Goal: Participate in discussion

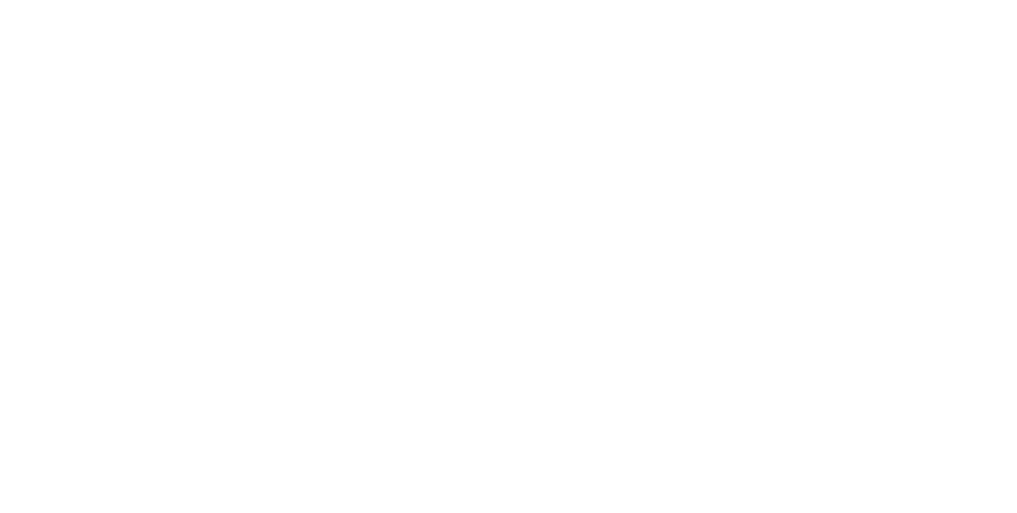
click at [944, 0] on html at bounding box center [508, 0] width 1017 height 0
click at [948, 0] on html at bounding box center [508, 0] width 1017 height 0
click at [946, 0] on html at bounding box center [508, 0] width 1017 height 0
click at [938, 0] on html at bounding box center [508, 0] width 1017 height 0
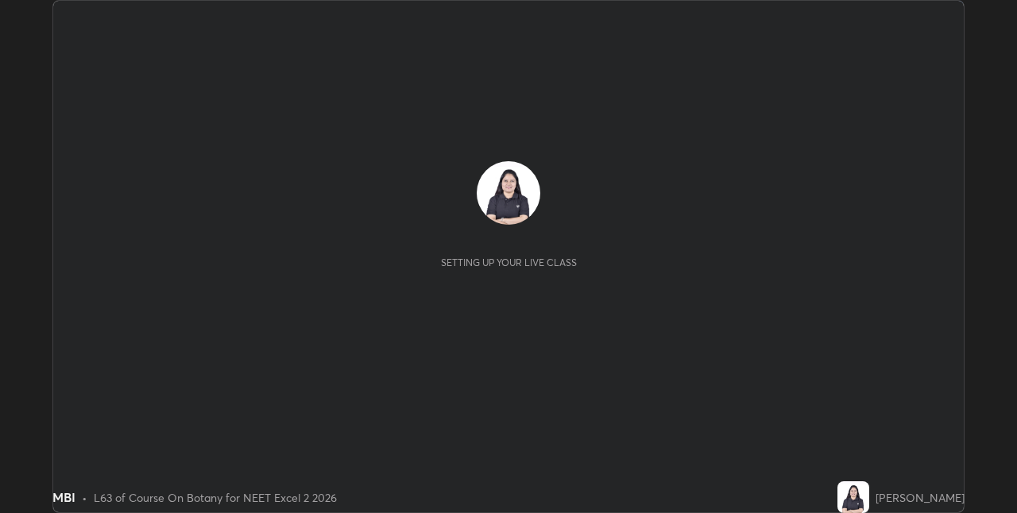
scroll to position [513, 1016]
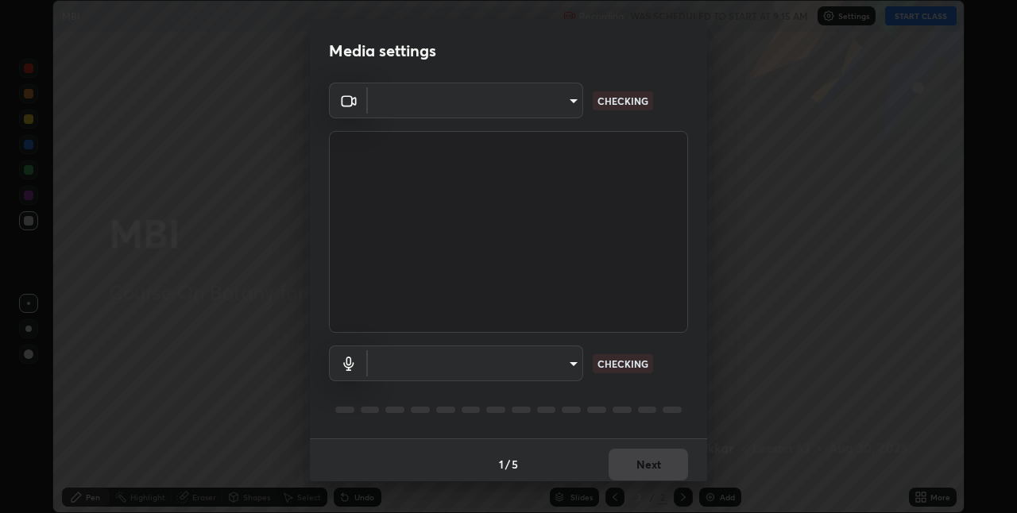
type input "8eb8a9b94d543390f1bf6c46f2de83bcb95ddf8c53c718d69585ea9f7ba8e57b"
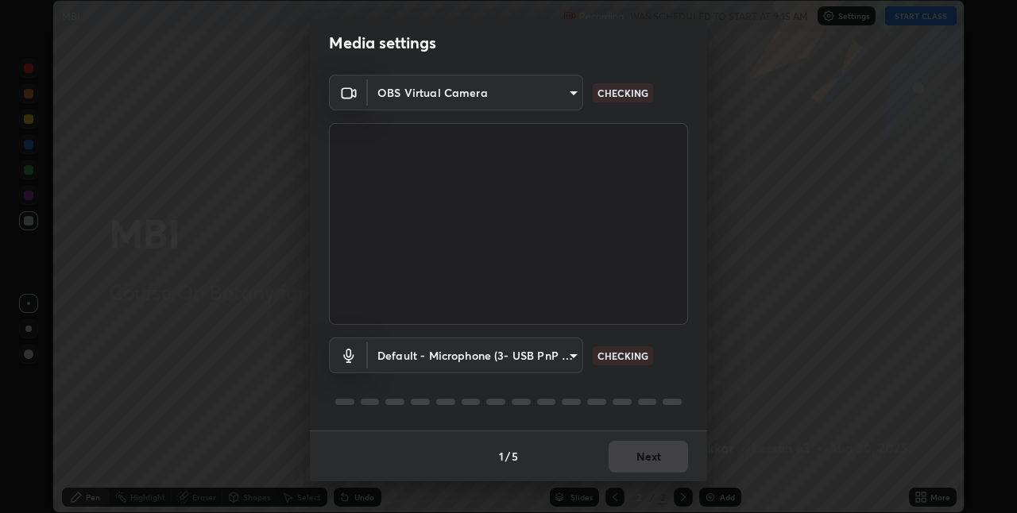
click at [553, 352] on body "Erase all MBI Recording WAS SCHEDULED TO START AT 9:15 AM Settings START CLASS …" at bounding box center [508, 256] width 1017 height 513
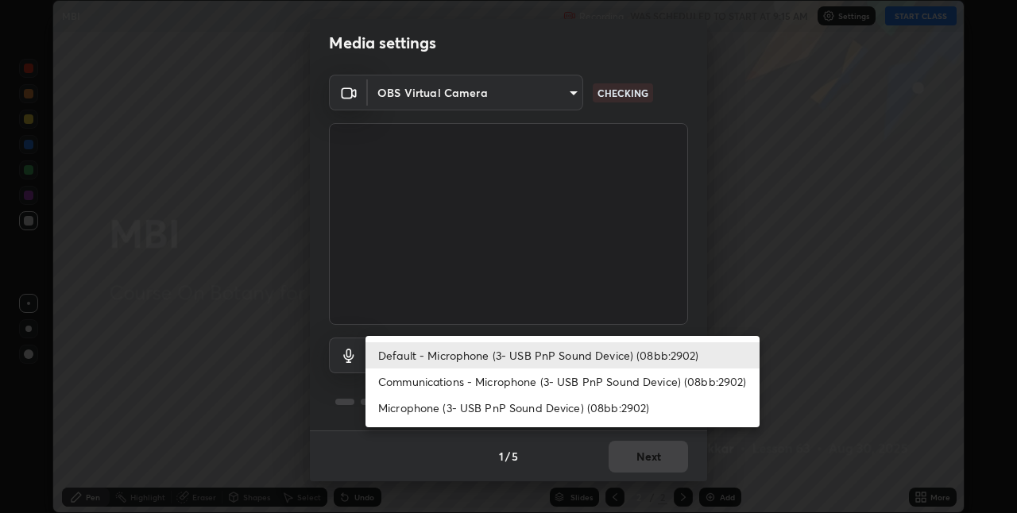
click at [584, 381] on li "Communications - Microphone (3- USB PnP Sound Device) (08bb:2902)" at bounding box center [562, 382] width 394 height 26
type input "communications"
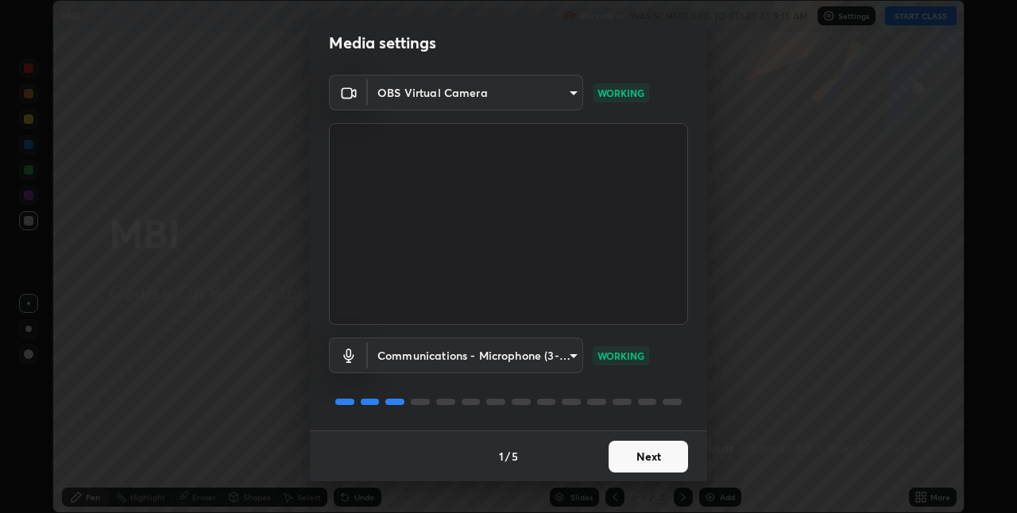
click at [632, 471] on button "Next" at bounding box center [648, 457] width 79 height 32
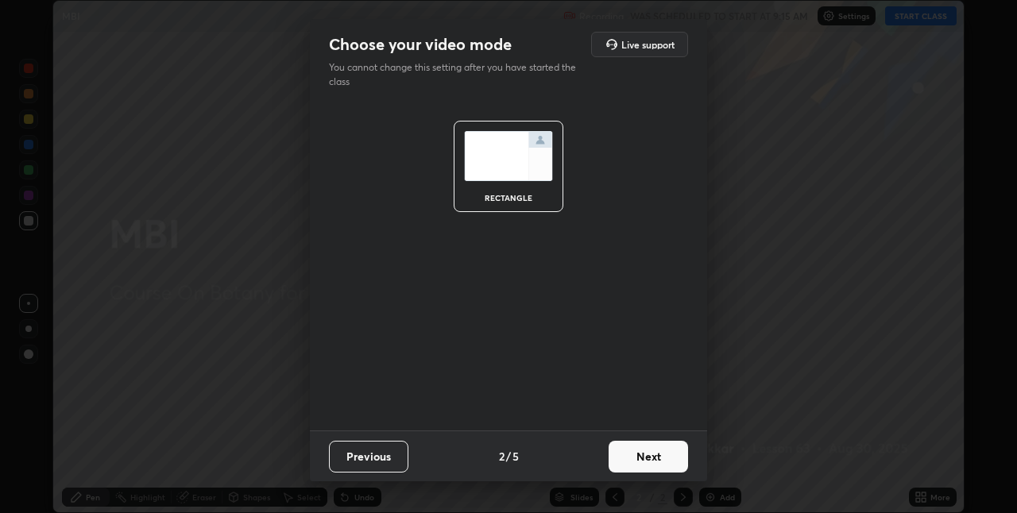
scroll to position [0, 0]
click at [632, 463] on button "Next" at bounding box center [648, 457] width 79 height 32
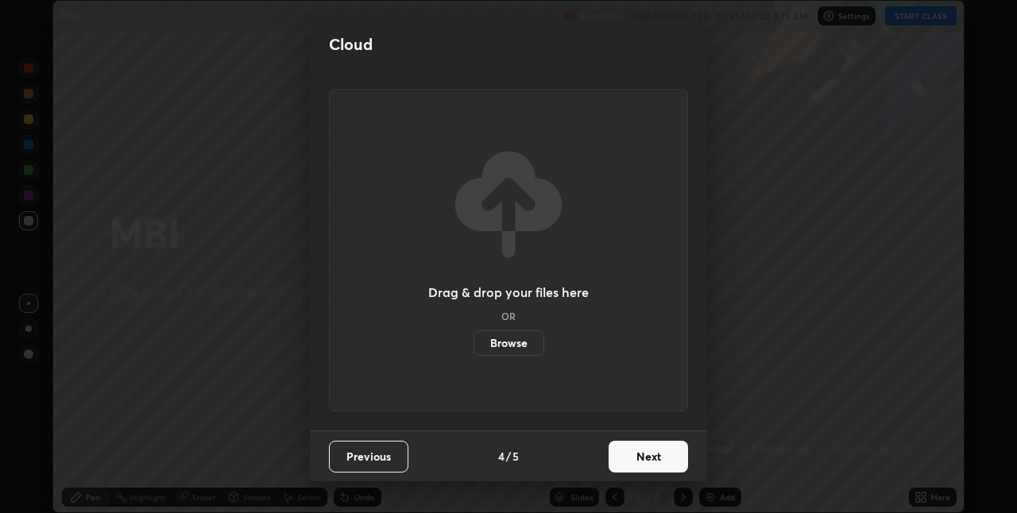
click at [641, 463] on button "Next" at bounding box center [648, 457] width 79 height 32
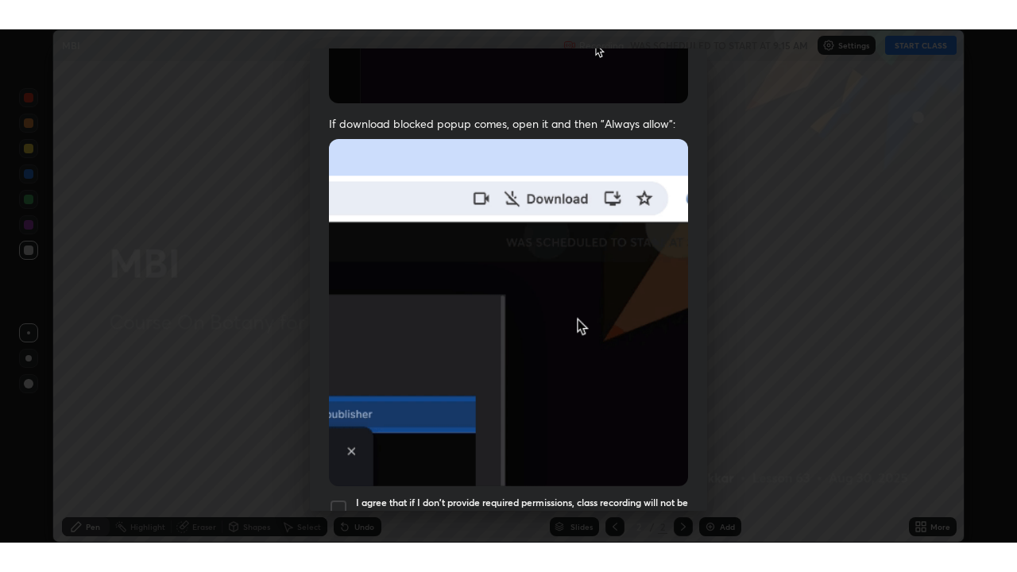
scroll to position [332, 0]
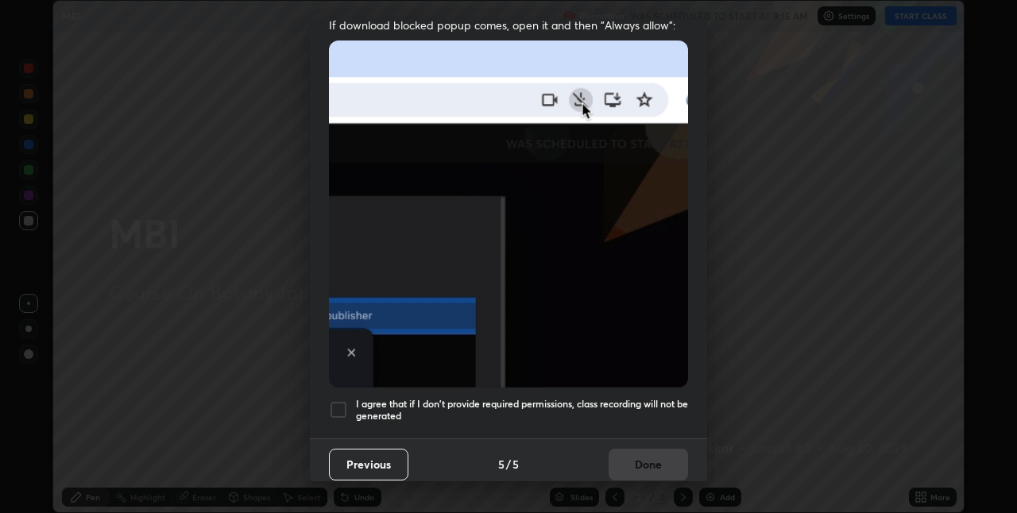
click at [623, 398] on h5 "I agree that if I don't provide required permissions, class recording will not …" at bounding box center [522, 410] width 332 height 25
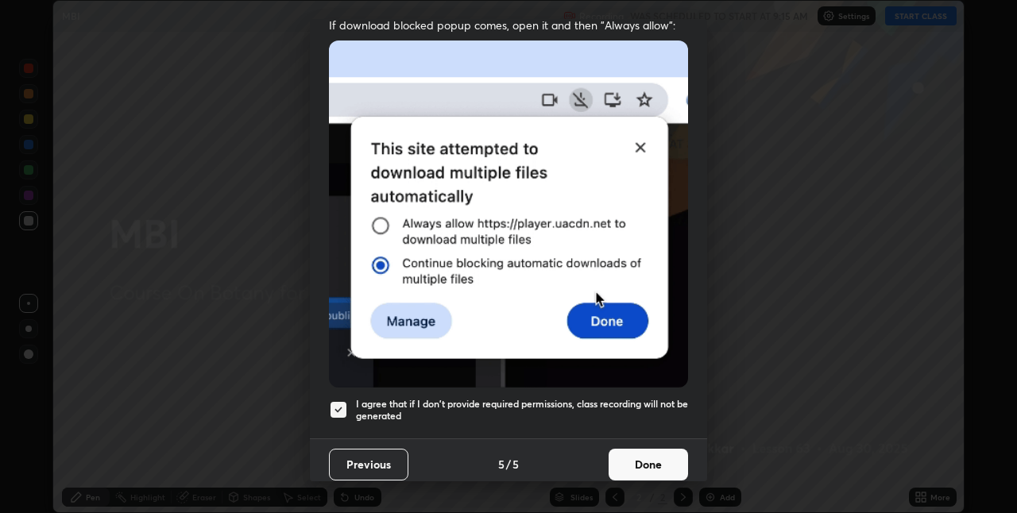
click at [645, 453] on button "Done" at bounding box center [648, 465] width 79 height 32
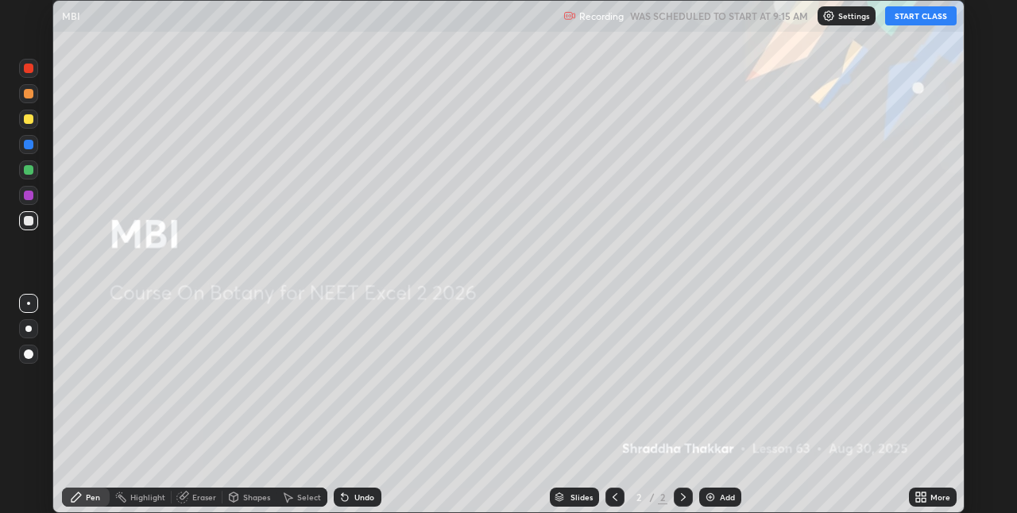
click at [903, 16] on button "START CLASS" at bounding box center [920, 15] width 71 height 19
click at [923, 495] on icon at bounding box center [924, 495] width 4 height 4
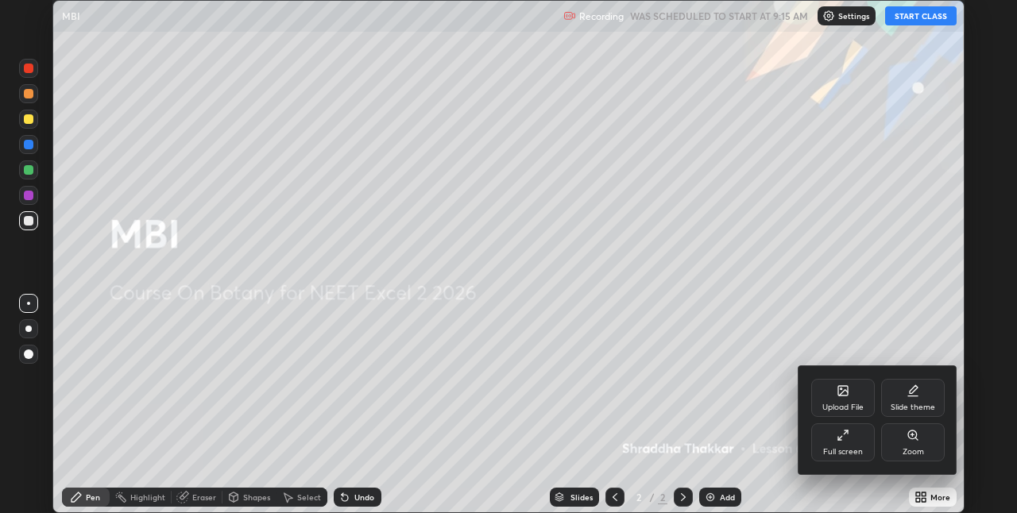
click at [833, 442] on div "Full screen" at bounding box center [843, 442] width 64 height 38
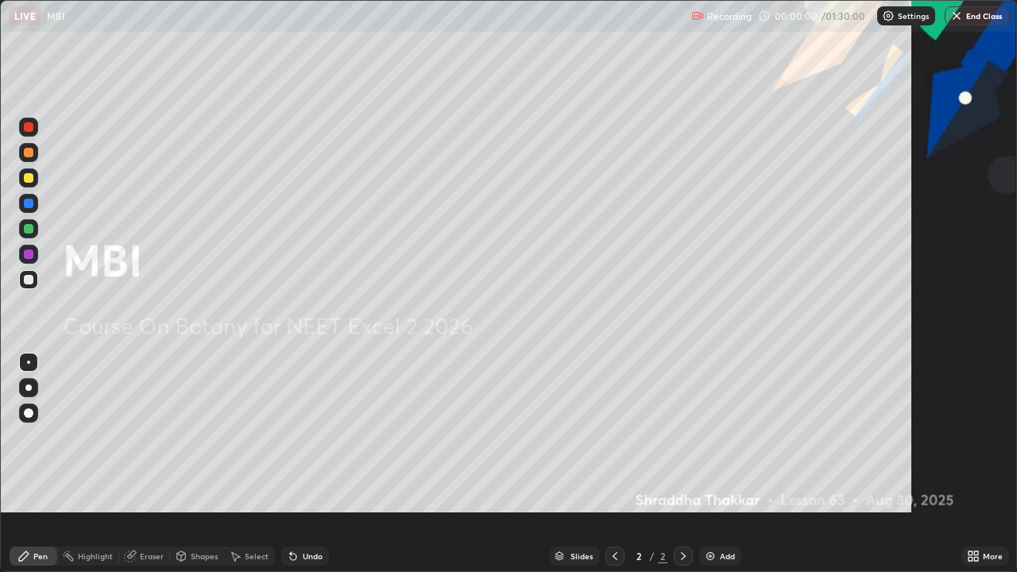
scroll to position [572, 1017]
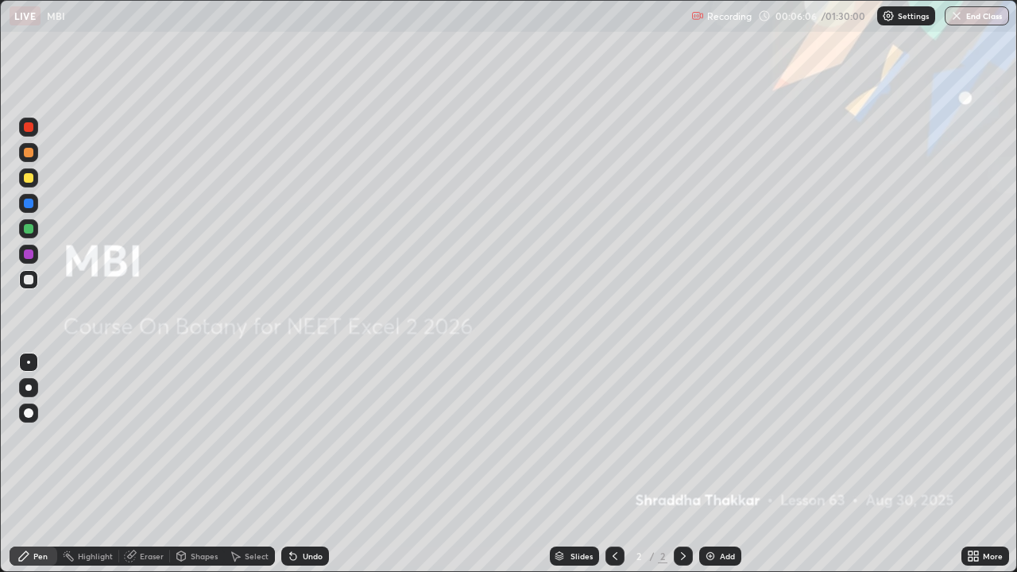
click at [309, 512] on div "Undo" at bounding box center [305, 556] width 48 height 19
click at [303, 512] on div "Undo" at bounding box center [313, 556] width 20 height 8
click at [153, 512] on div "Eraser" at bounding box center [152, 556] width 24 height 8
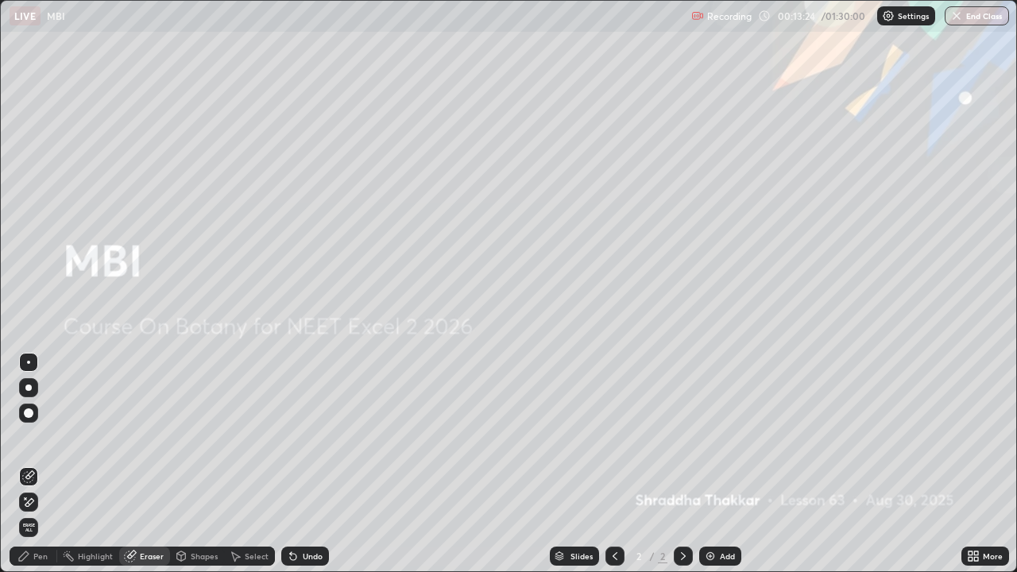
click at [29, 512] on span "Erase all" at bounding box center [28, 528] width 17 height 10
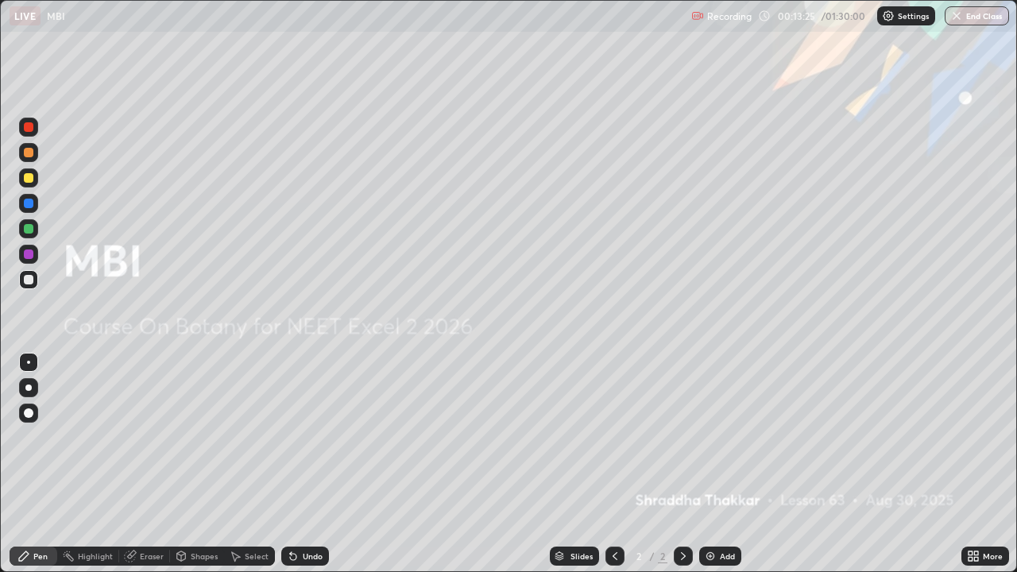
click at [721, 512] on div "Add" at bounding box center [727, 556] width 15 height 8
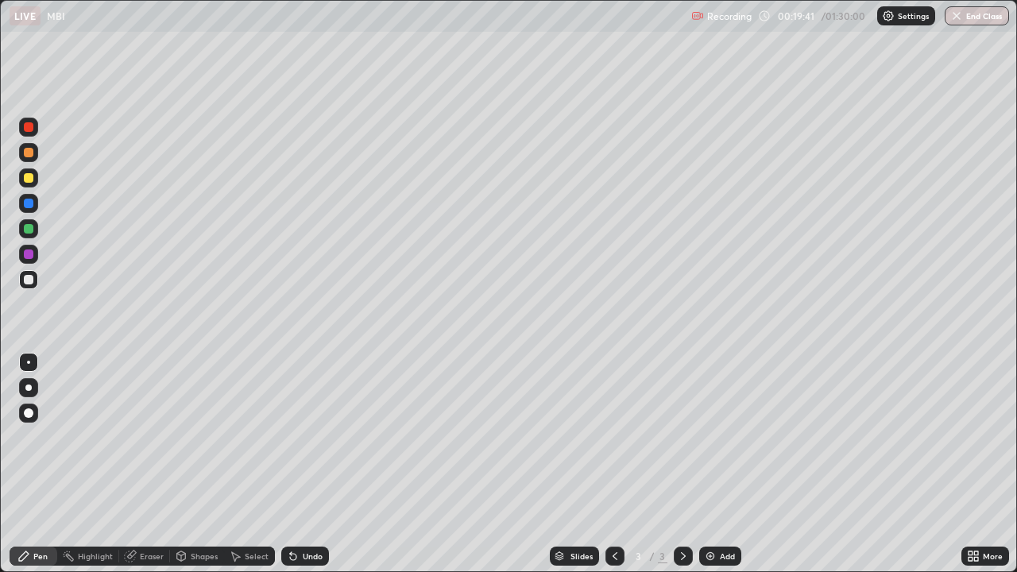
click at [26, 412] on div at bounding box center [29, 413] width 10 height 10
click at [26, 251] on div at bounding box center [29, 254] width 10 height 10
click at [138, 512] on div "Eraser" at bounding box center [144, 556] width 51 height 19
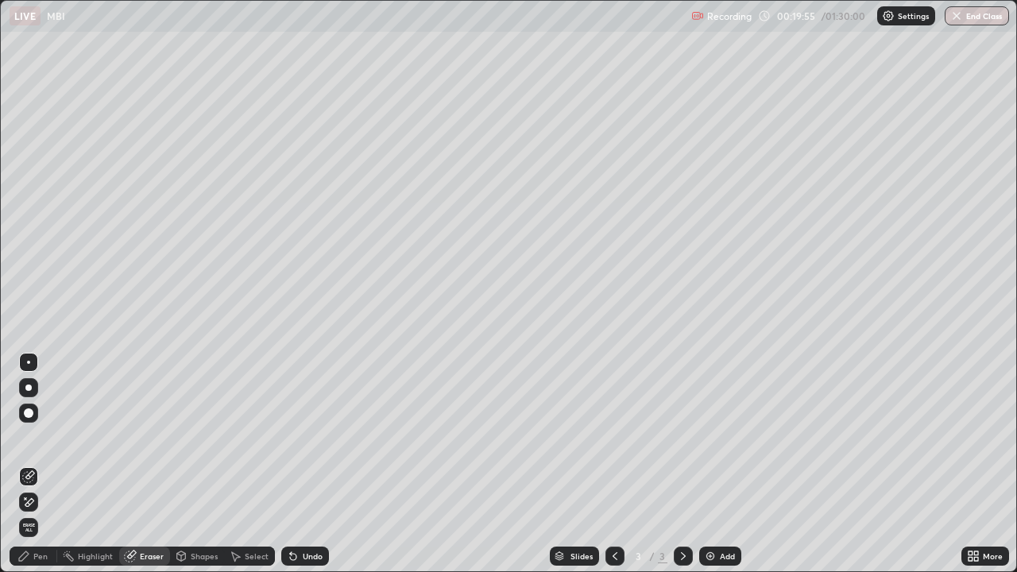
click at [129, 512] on icon at bounding box center [130, 556] width 10 height 10
click at [132, 512] on icon at bounding box center [131, 555] width 9 height 8
click at [145, 512] on div "Eraser" at bounding box center [152, 556] width 24 height 8
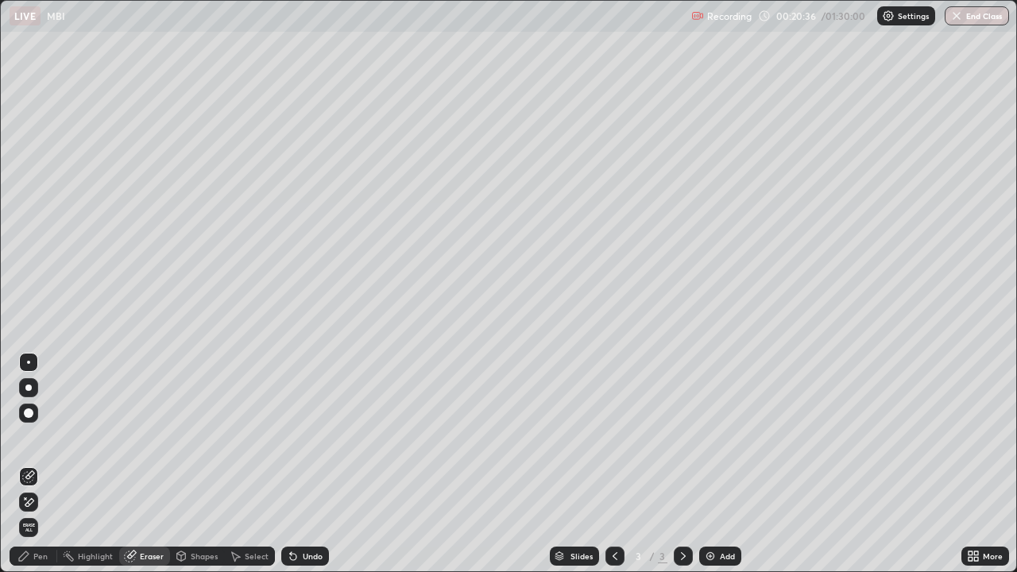
click at [145, 512] on div "Eraser" at bounding box center [152, 556] width 24 height 8
click at [140, 512] on div "Eraser" at bounding box center [152, 556] width 24 height 8
click at [141, 512] on div "Eraser" at bounding box center [152, 556] width 24 height 8
click at [24, 474] on icon at bounding box center [28, 476] width 13 height 13
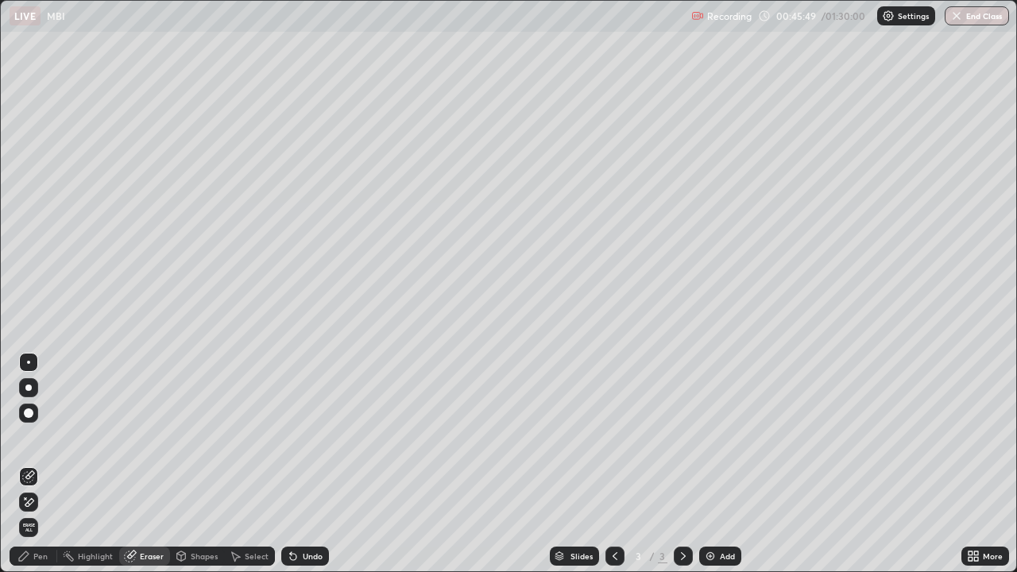
click at [29, 512] on span "Erase all" at bounding box center [28, 528] width 17 height 10
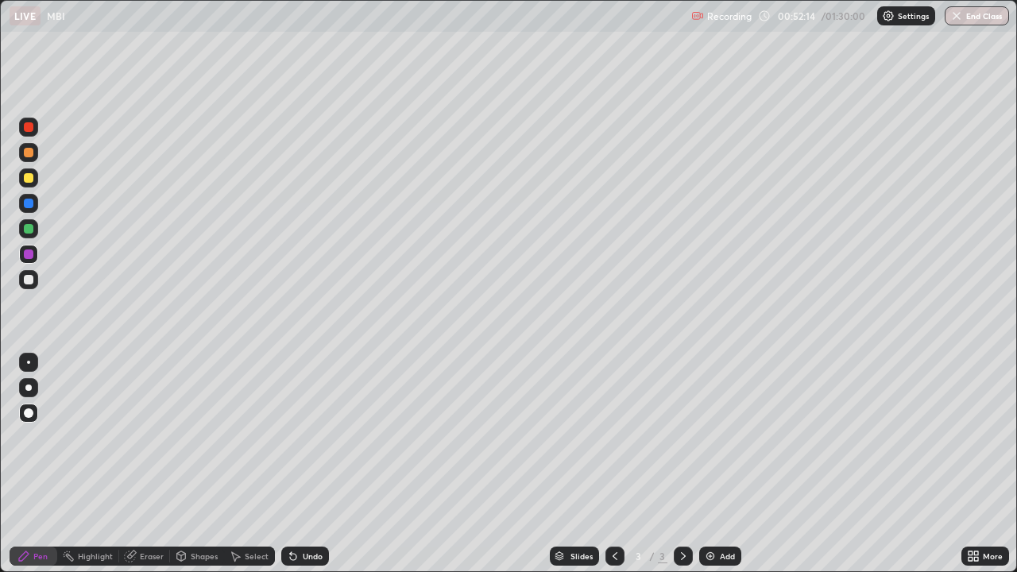
click at [29, 362] on div at bounding box center [28, 362] width 3 height 3
click at [311, 512] on div "Undo" at bounding box center [305, 556] width 48 height 19
click at [307, 512] on div "Undo" at bounding box center [313, 556] width 20 height 8
click at [311, 512] on div "Undo" at bounding box center [313, 556] width 20 height 8
click at [721, 512] on div "Add" at bounding box center [720, 556] width 42 height 19
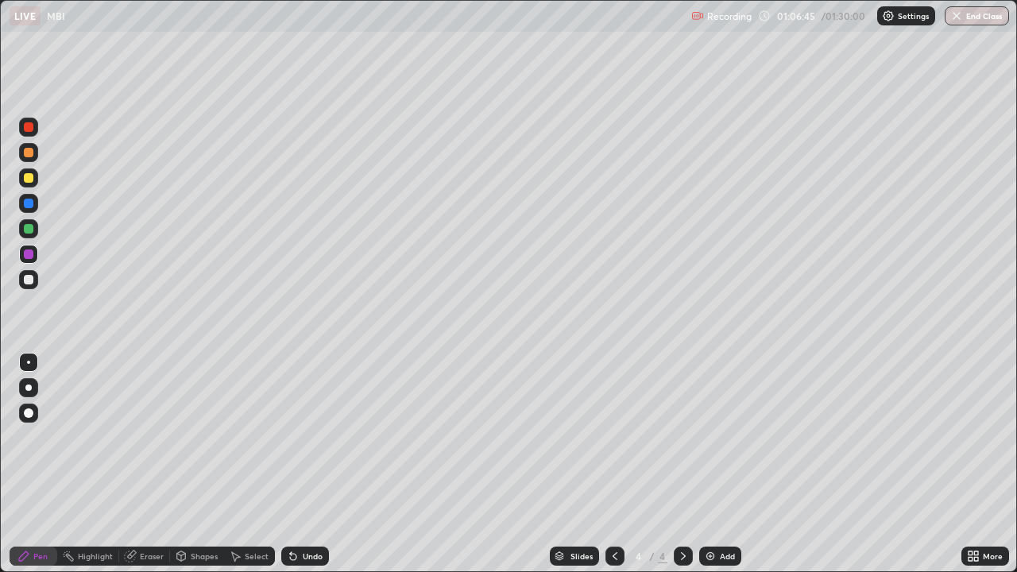
click at [153, 512] on div "Eraser" at bounding box center [152, 556] width 24 height 8
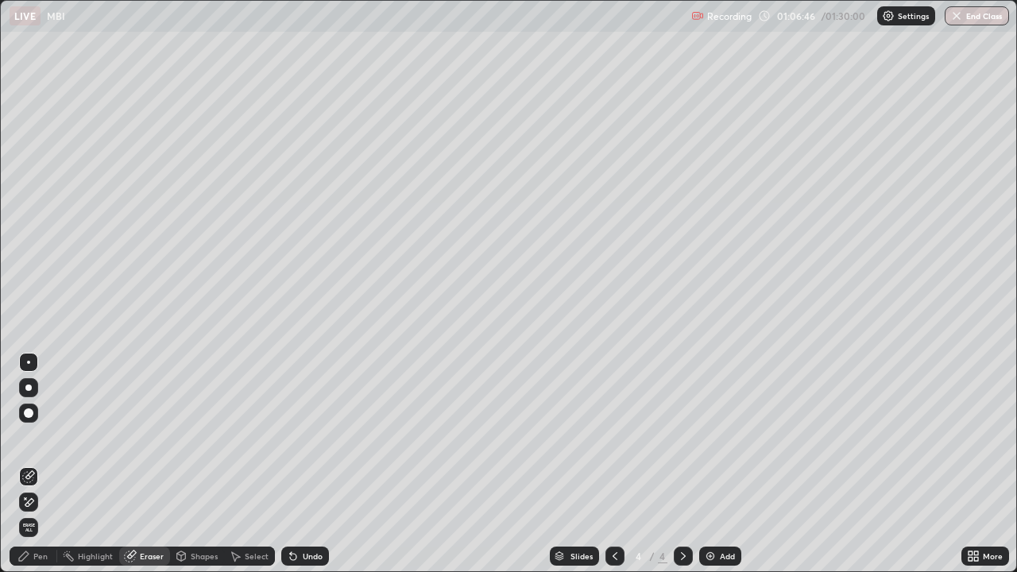
click at [37, 512] on div "Erase all" at bounding box center [28, 527] width 19 height 25
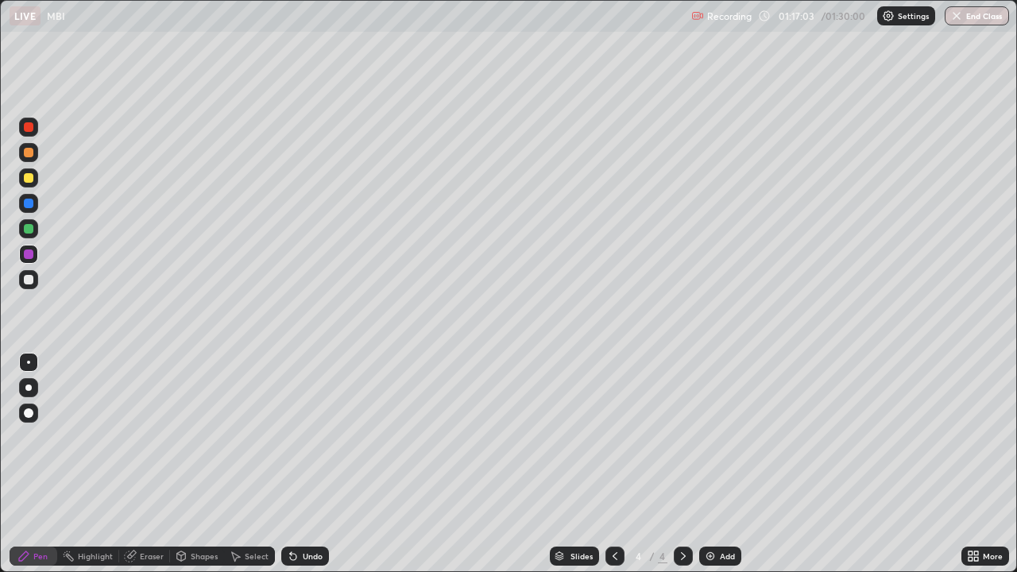
click at [984, 17] on button "End Class" at bounding box center [977, 15] width 64 height 19
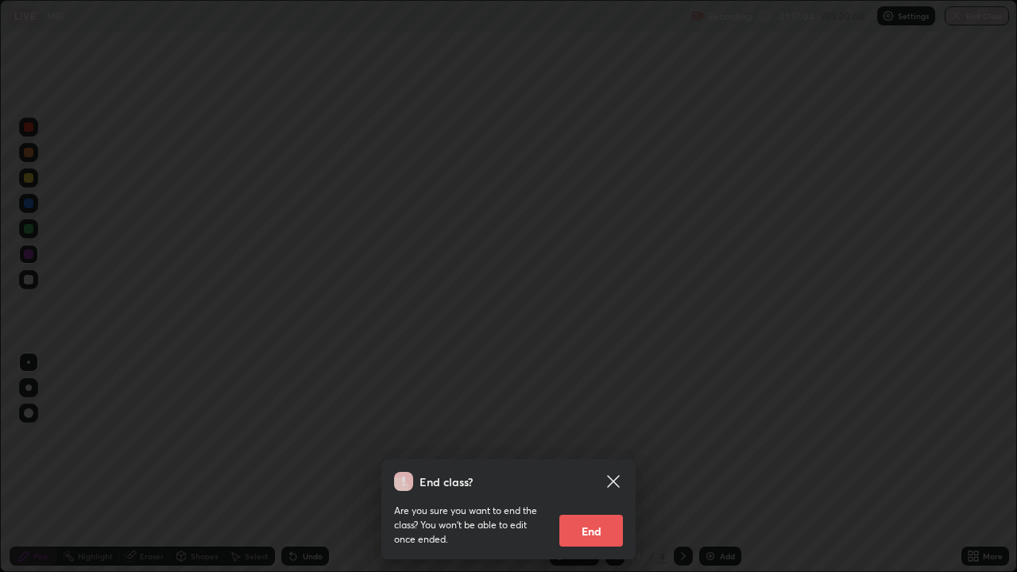
click at [586, 512] on button "End" at bounding box center [591, 531] width 64 height 32
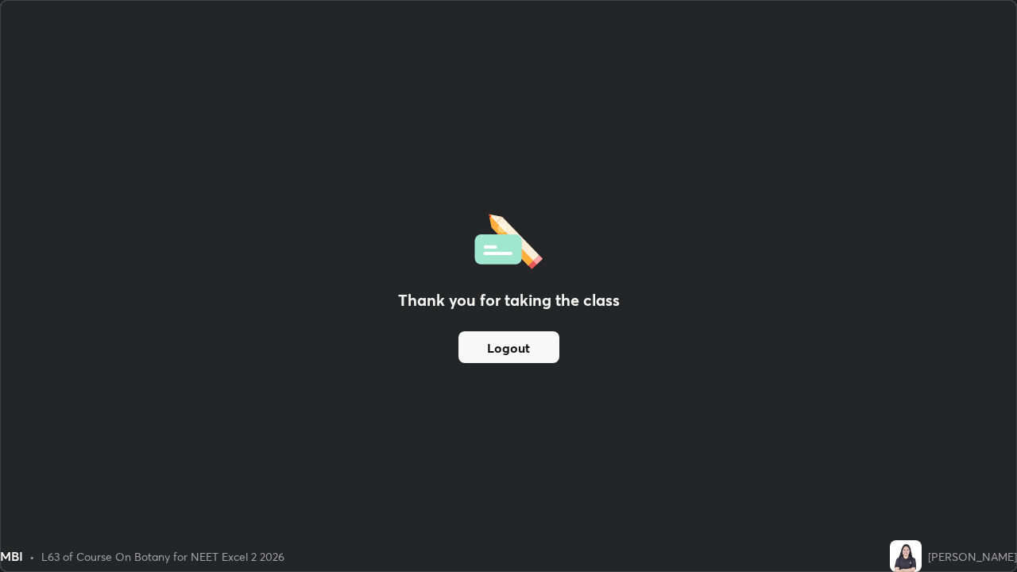
click at [477, 349] on button "Logout" at bounding box center [508, 347] width 101 height 32
click at [475, 355] on button "Logout" at bounding box center [508, 347] width 101 height 32
